Goal: Transaction & Acquisition: Book appointment/travel/reservation

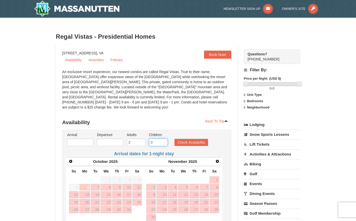
click at [164, 138] on input "0" at bounding box center [158, 142] width 19 height 8
click at [163, 138] on input "1" at bounding box center [158, 142] width 19 height 8
type input "2"
click at [163, 138] on input "2" at bounding box center [158, 142] width 19 height 8
click at [79, 139] on input "text" at bounding box center [80, 142] width 26 height 8
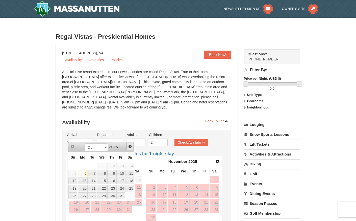
click at [129, 147] on span "Next" at bounding box center [130, 146] width 4 height 4
click at [74, 195] on link "28" at bounding box center [72, 195] width 9 height 7
type input "[DATE]"
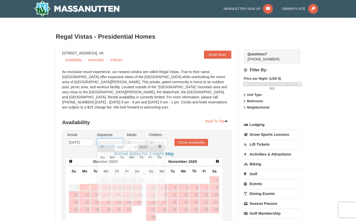
click at [114, 138] on input "text" at bounding box center [110, 142] width 26 height 8
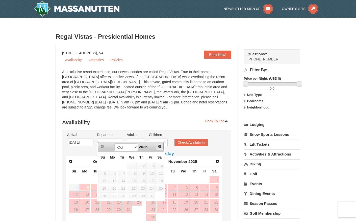
click at [160, 146] on span "Next" at bounding box center [160, 146] width 4 height 4
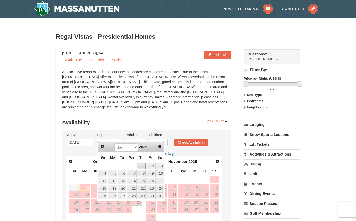
click at [143, 167] on link "1" at bounding box center [141, 165] width 9 height 7
type input "[DATE]"
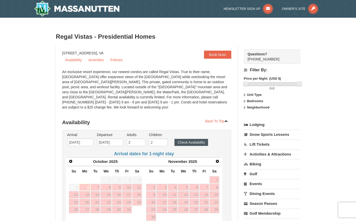
click at [188, 139] on button "Check Availability" at bounding box center [191, 142] width 34 height 7
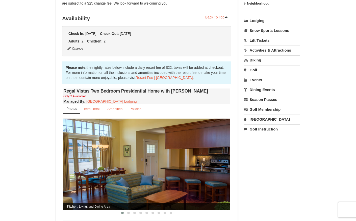
scroll to position [89, 0]
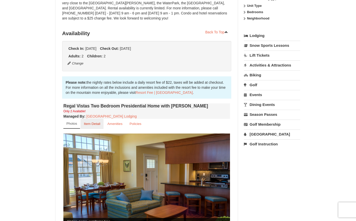
click at [91, 119] on link "Item Detail" at bounding box center [92, 124] width 23 height 10
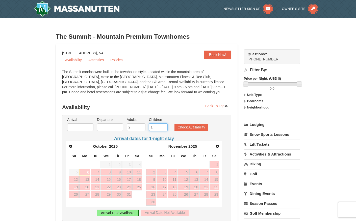
click at [164, 126] on input "1" at bounding box center [158, 127] width 19 height 8
type input "2"
click at [164, 126] on input "2" at bounding box center [158, 127] width 19 height 8
click at [87, 127] on input "text" at bounding box center [80, 127] width 26 height 8
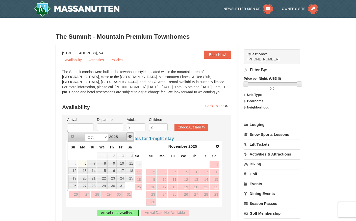
click at [131, 136] on span "Next" at bounding box center [130, 136] width 4 height 4
click at [75, 188] on link "28" at bounding box center [72, 185] width 9 height 7
type input "[DATE]"
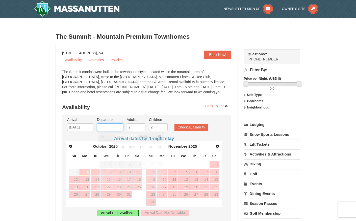
click at [113, 129] on input "text" at bounding box center [110, 127] width 26 height 8
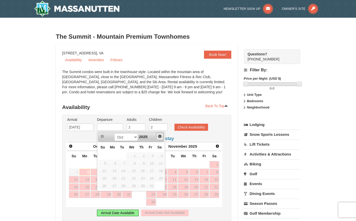
click at [160, 137] on span "Next" at bounding box center [160, 136] width 4 height 4
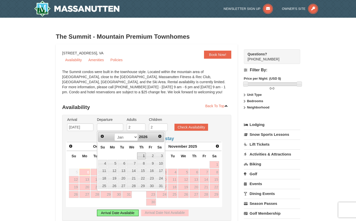
click at [143, 157] on link "1" at bounding box center [141, 155] width 9 height 7
type input "01/01/2026"
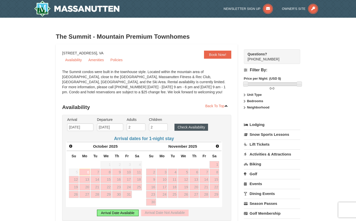
click at [188, 127] on button "Check Availability" at bounding box center [191, 126] width 34 height 7
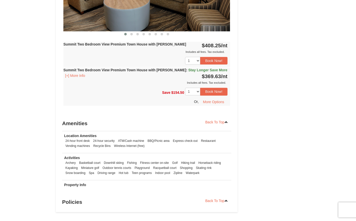
scroll to position [278, 0]
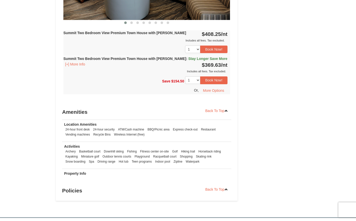
click at [89, 175] on td "Property Info" at bounding box center [146, 174] width 169 height 12
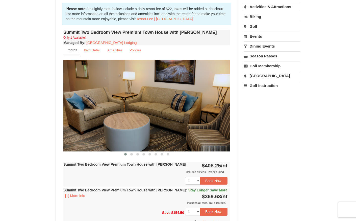
scroll to position [125, 0]
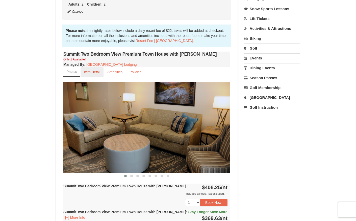
click at [91, 73] on small "Item Detail" at bounding box center [92, 72] width 16 height 4
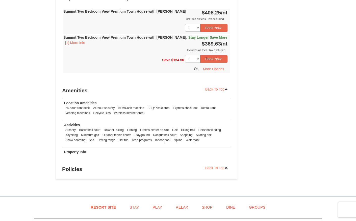
scroll to position [243, 0]
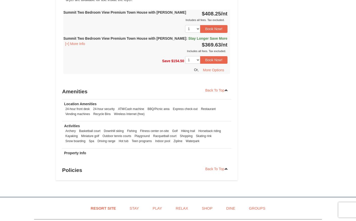
click at [80, 171] on h3 "Policies" at bounding box center [146, 170] width 169 height 10
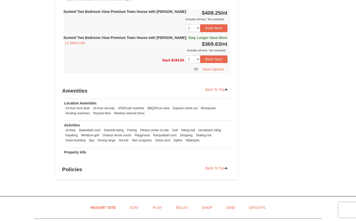
click at [83, 154] on td "Property Info" at bounding box center [146, 153] width 169 height 12
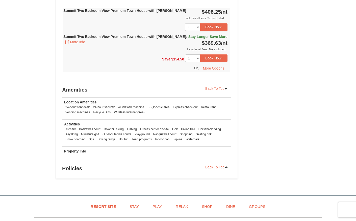
click at [82, 165] on h3 "Policies" at bounding box center [146, 168] width 169 height 10
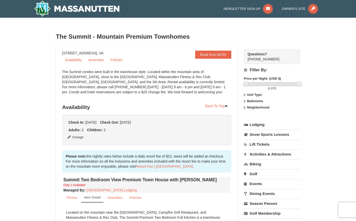
scroll to position [0, 0]
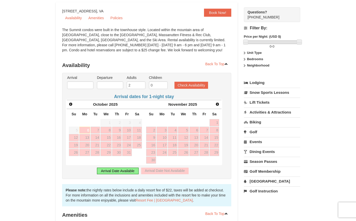
scroll to position [35, 0]
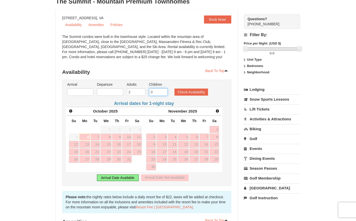
click at [163, 92] on input "0" at bounding box center [158, 92] width 19 height 8
click at [162, 91] on input "1" at bounding box center [158, 92] width 19 height 8
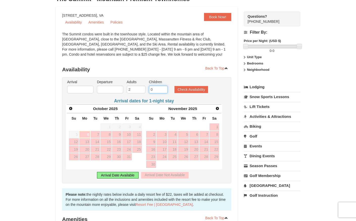
scroll to position [38, 0]
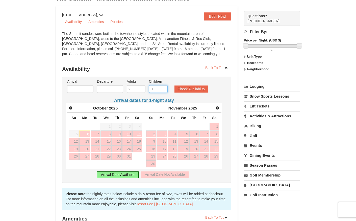
click at [162, 91] on input "0" at bounding box center [158, 89] width 19 height 8
click at [164, 88] on input "1" at bounding box center [158, 89] width 19 height 8
type input "2"
click at [164, 88] on input "2" at bounding box center [158, 89] width 19 height 8
click at [89, 92] on body "Browser Not Supported We notice you are using a browser which will not provide …" at bounding box center [178, 203] width 356 height 483
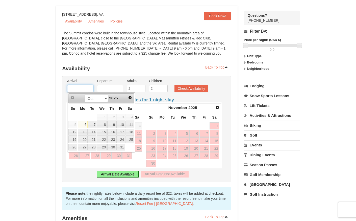
scroll to position [39, 0]
click at [129, 98] on span "Next" at bounding box center [130, 97] width 4 height 4
click at [73, 149] on link "28" at bounding box center [72, 146] width 9 height 7
type input "[DATE]"
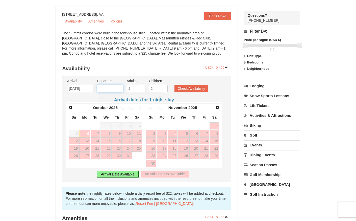
click at [115, 90] on input "text" at bounding box center [110, 89] width 26 height 8
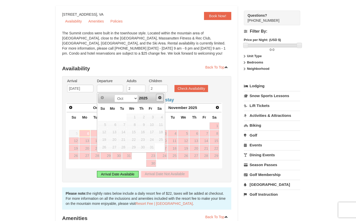
click at [159, 98] on span "Next" at bounding box center [160, 97] width 4 height 4
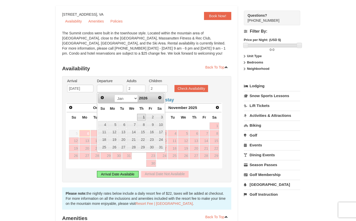
click at [144, 116] on link "1" at bounding box center [141, 117] width 9 height 7
type input "[DATE]"
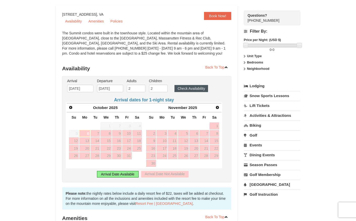
click at [185, 89] on button "Check Availability" at bounding box center [191, 88] width 34 height 7
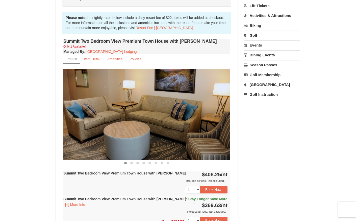
scroll to position [108, 0]
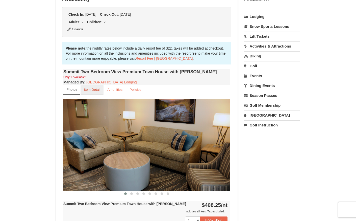
click at [98, 90] on small "Item Detail" at bounding box center [92, 90] width 16 height 4
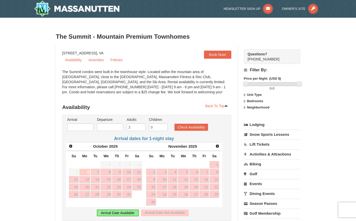
scroll to position [3, 0]
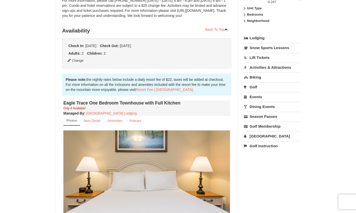
scroll to position [89, 0]
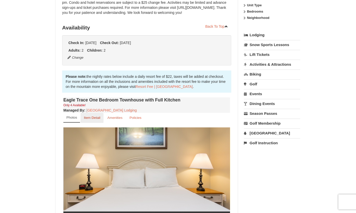
click at [96, 119] on small "Item Detail" at bounding box center [92, 118] width 16 height 4
